Goal: Find specific page/section: Find specific page/section

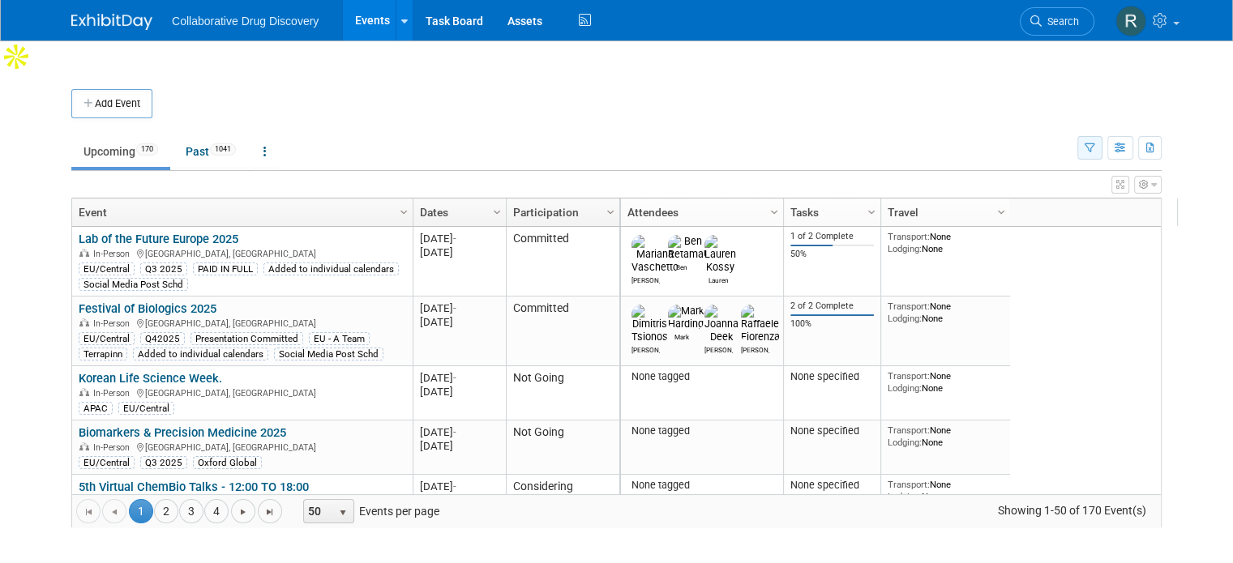
click at [1095, 143] on icon "button" at bounding box center [1089, 148] width 11 height 11
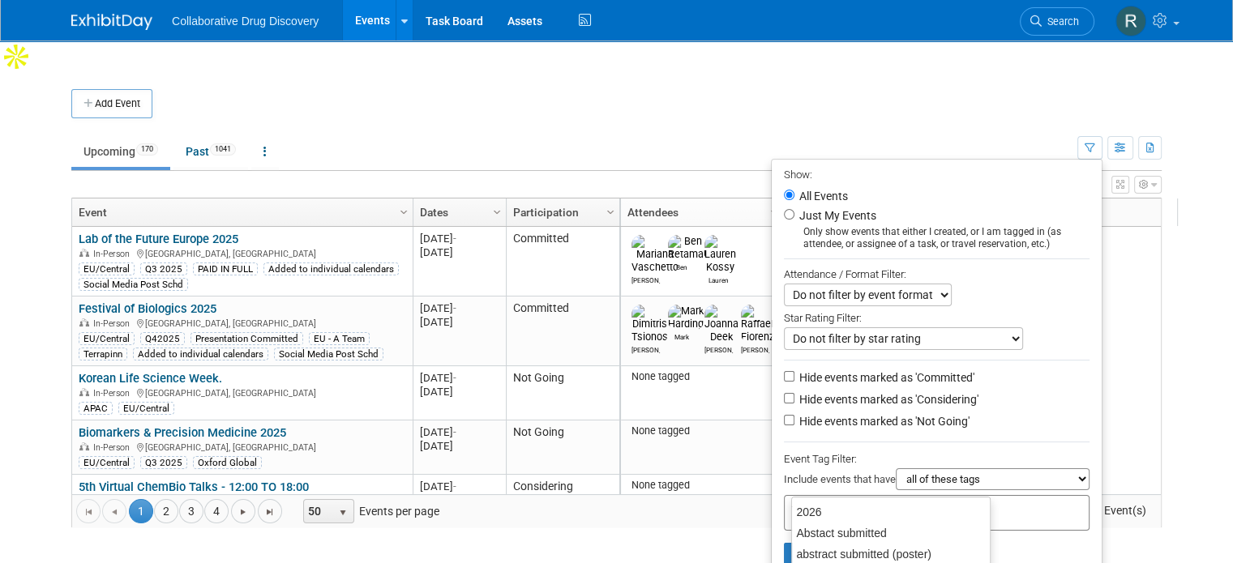
click at [907, 502] on input "text" at bounding box center [856, 510] width 130 height 16
type input "eu"
click at [834, 528] on div "EU/Central" at bounding box center [904, 533] width 227 height 23
type input "EU/Central"
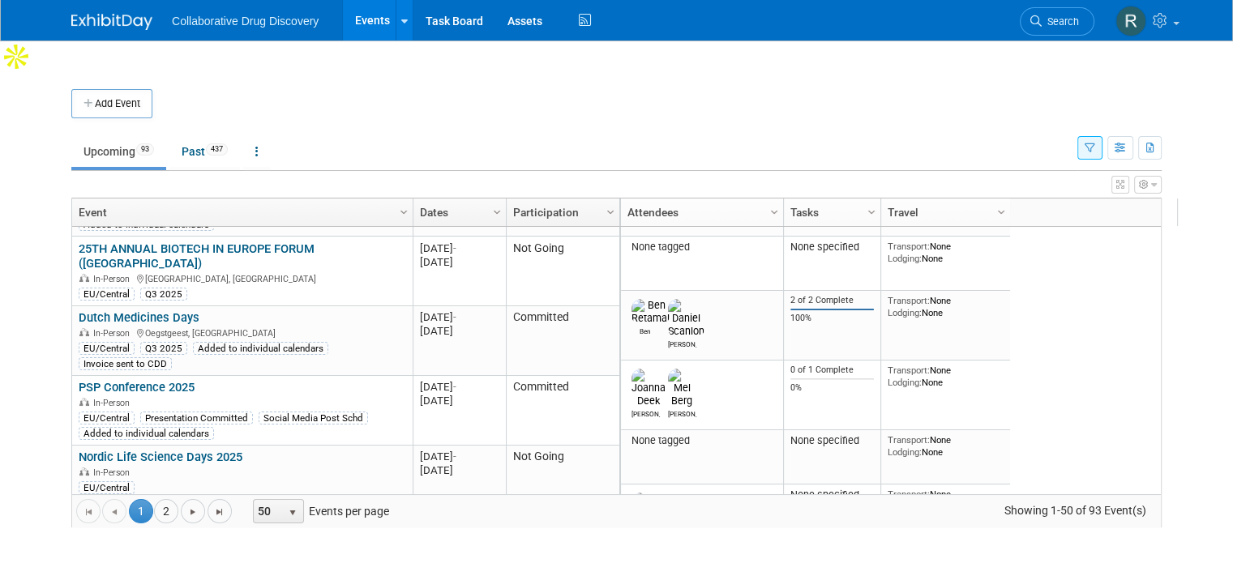
scroll to position [713, 0]
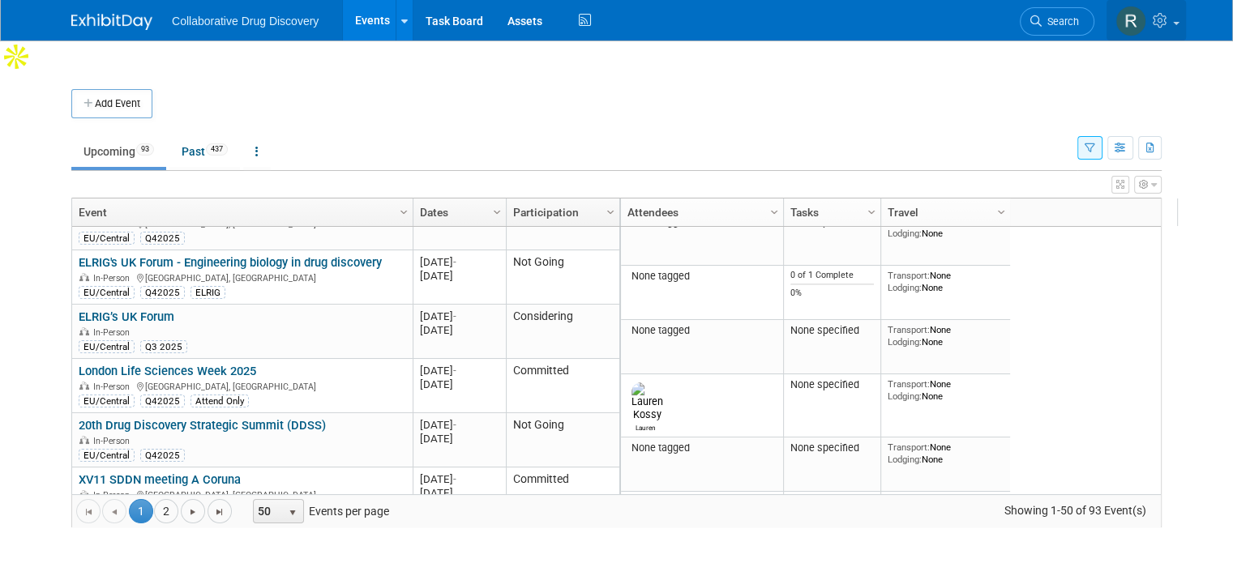
click at [1186, 22] on link at bounding box center [1145, 20] width 79 height 41
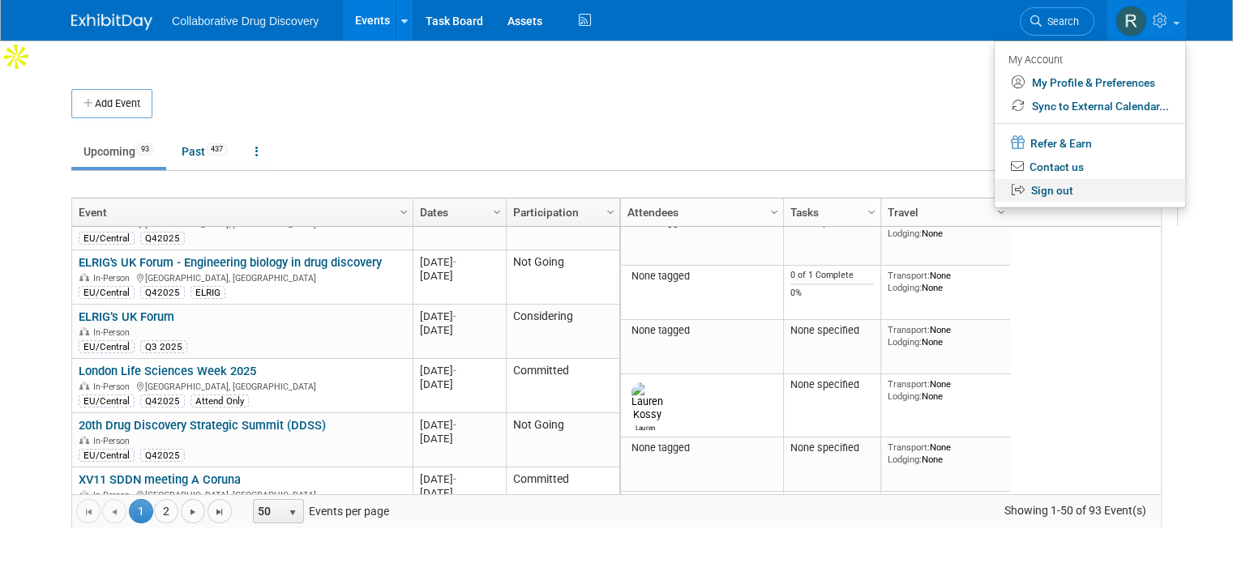
click at [1072, 189] on link "Sign out" at bounding box center [1089, 191] width 190 height 24
